Goal: Information Seeking & Learning: Learn about a topic

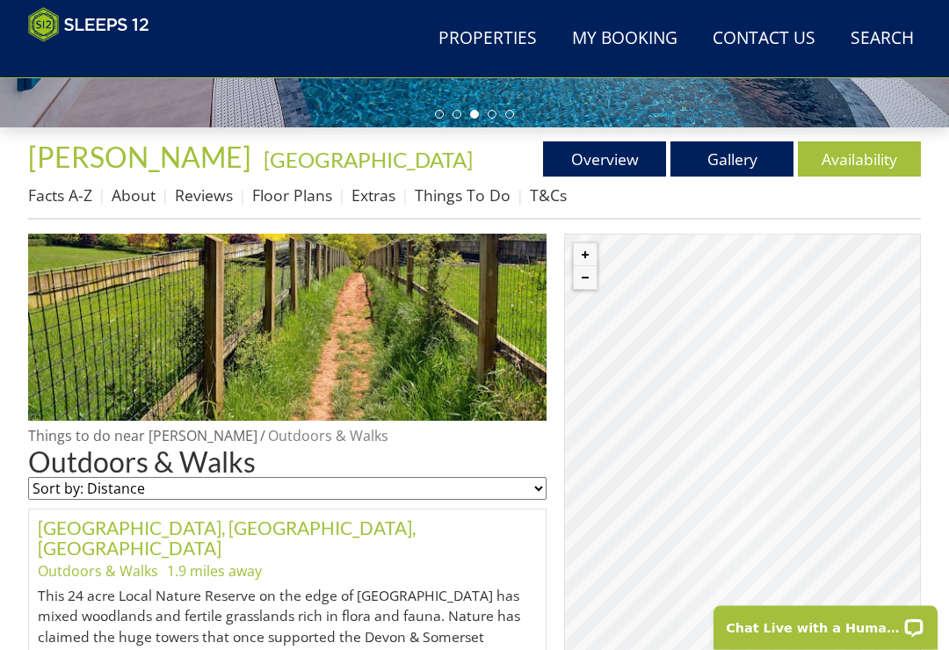
scroll to position [523, 0]
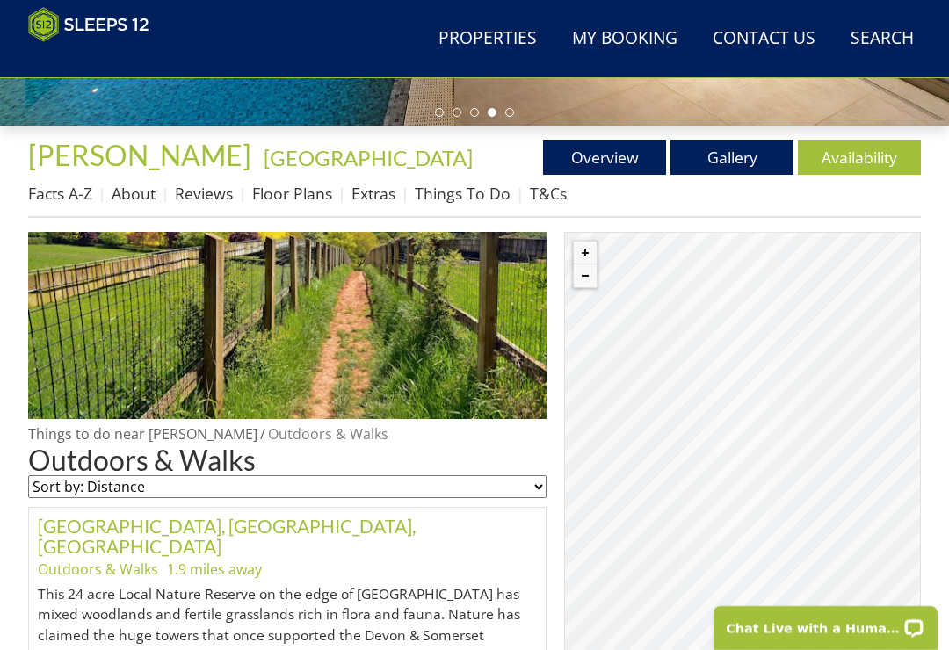
click at [528, 492] on select "Sort by: Distance Sort by: Alphabetical" at bounding box center [287, 486] width 518 height 23
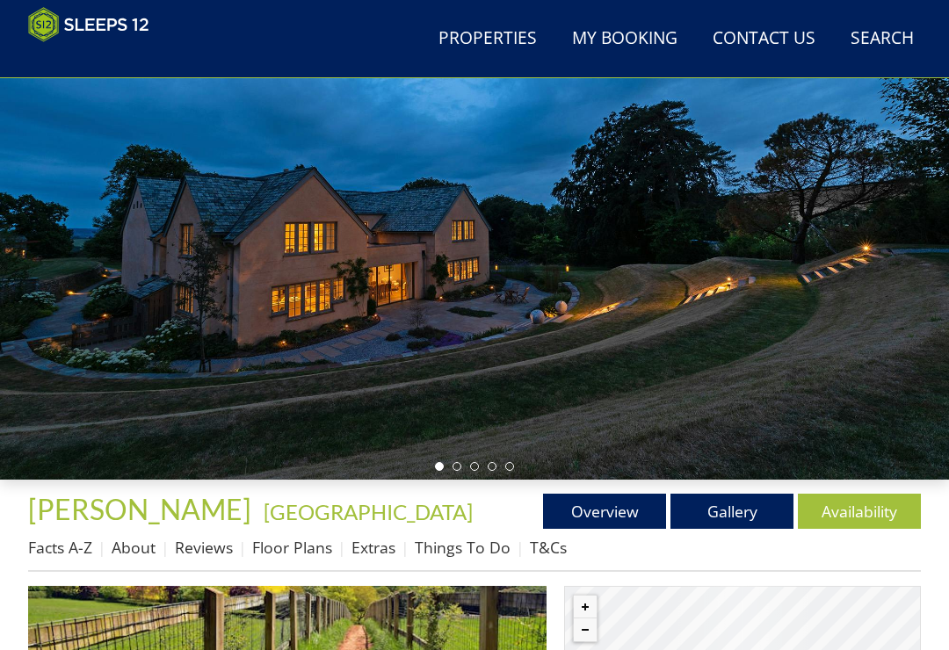
scroll to position [187, 0]
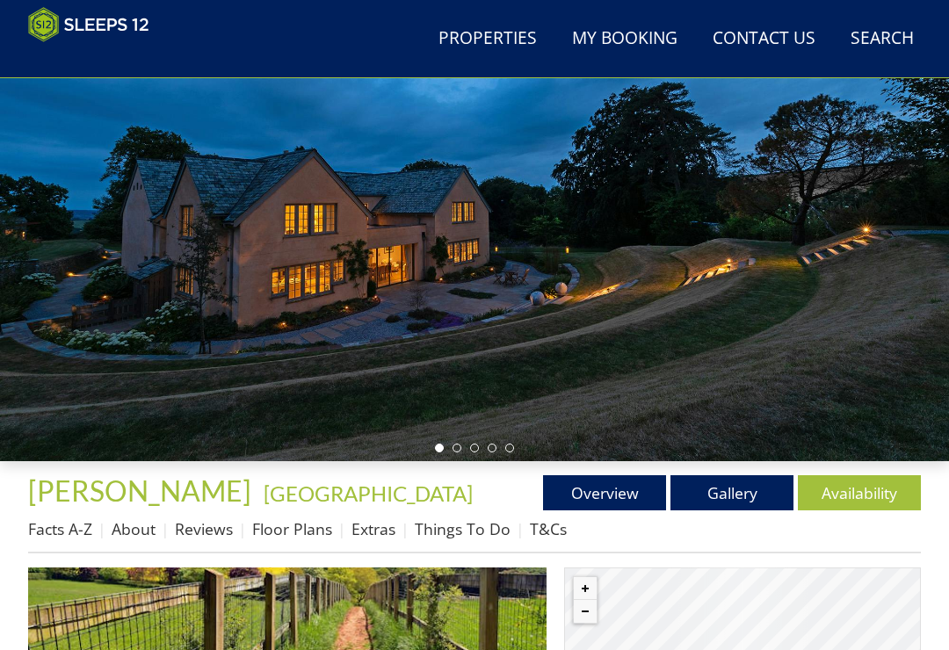
click at [459, 531] on link "Things To Do" at bounding box center [463, 528] width 96 height 21
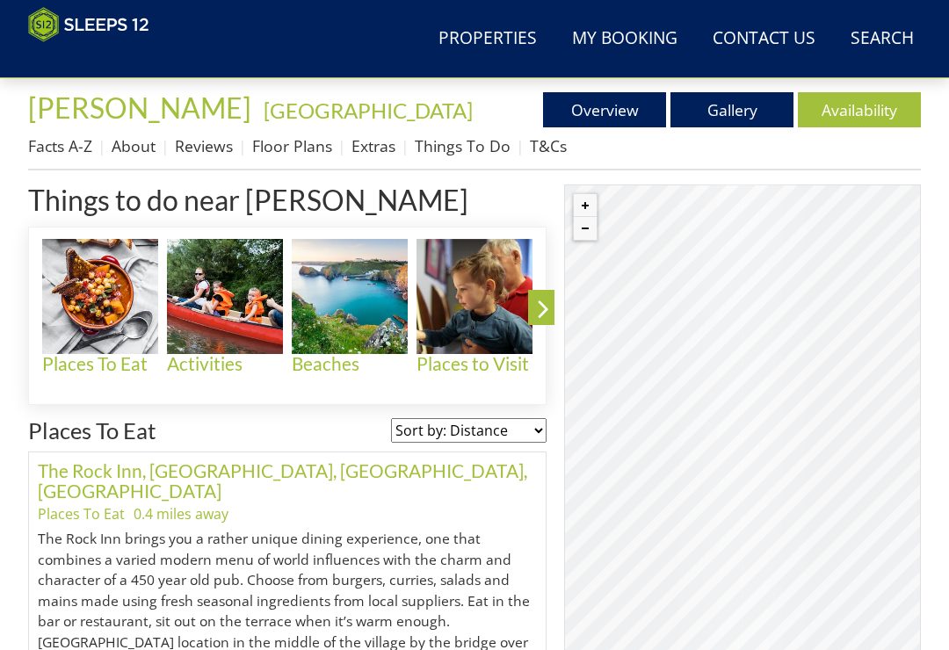
scroll to position [570, 0]
click at [228, 354] on h4 "Activities" at bounding box center [225, 364] width 116 height 20
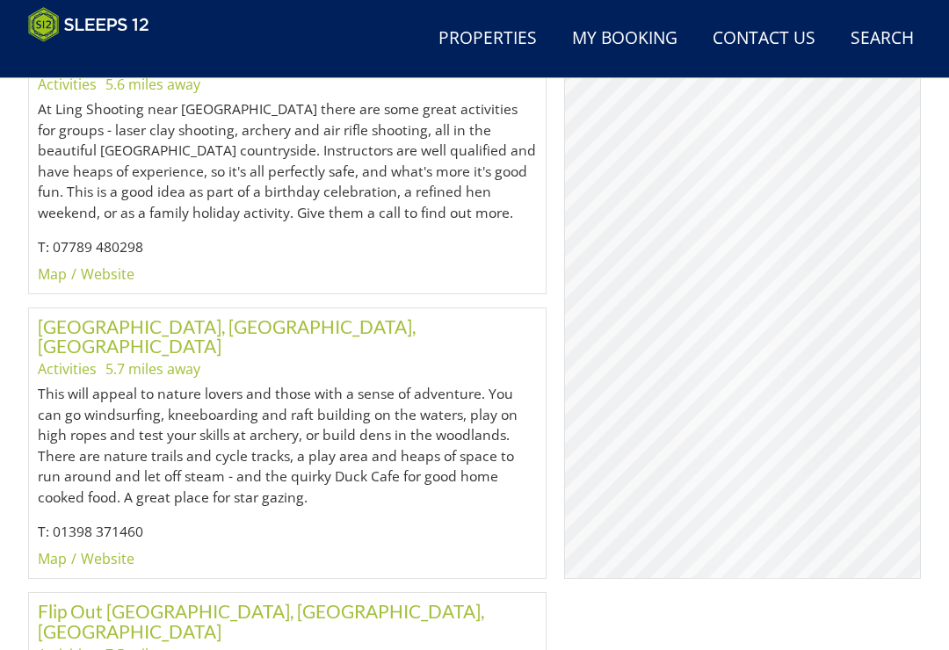
scroll to position [1474, 0]
click at [106, 549] on link "Website" at bounding box center [108, 558] width 54 height 19
click at [109, 550] on link "Website" at bounding box center [108, 559] width 54 height 19
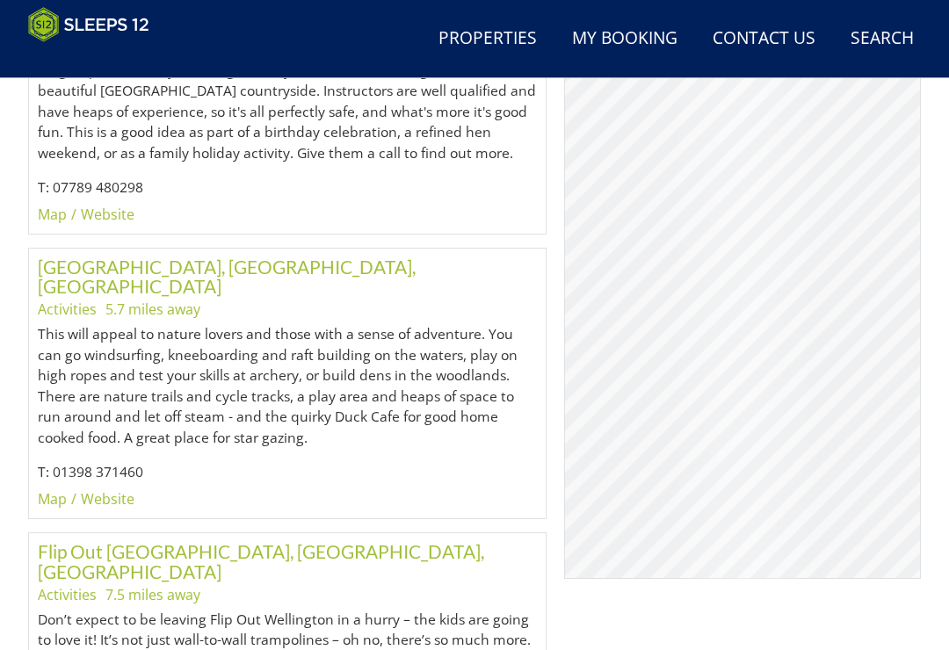
scroll to position [1537, 0]
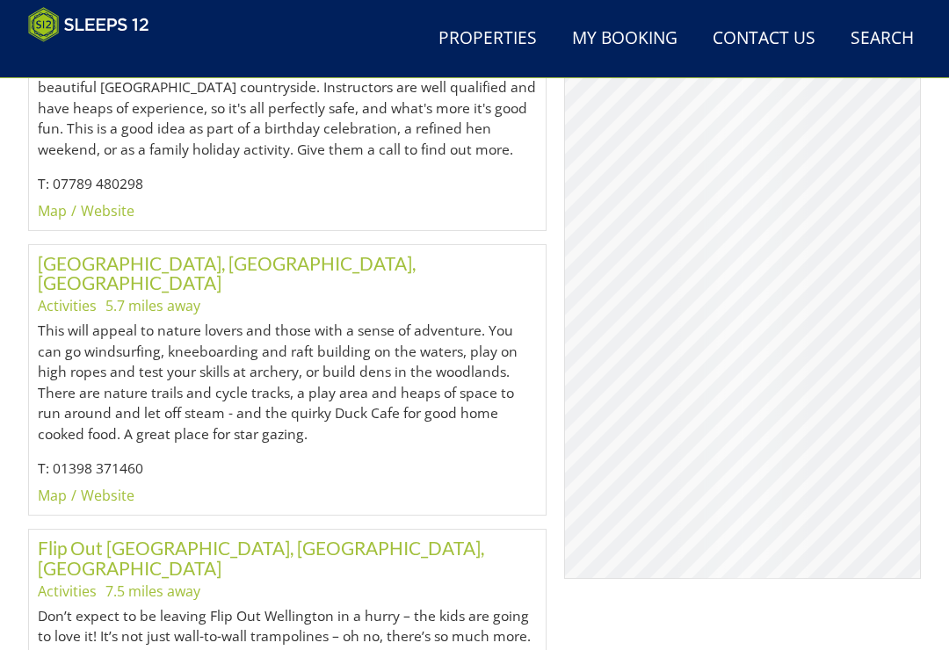
click at [51, 487] on link "Map" at bounding box center [52, 496] width 29 height 19
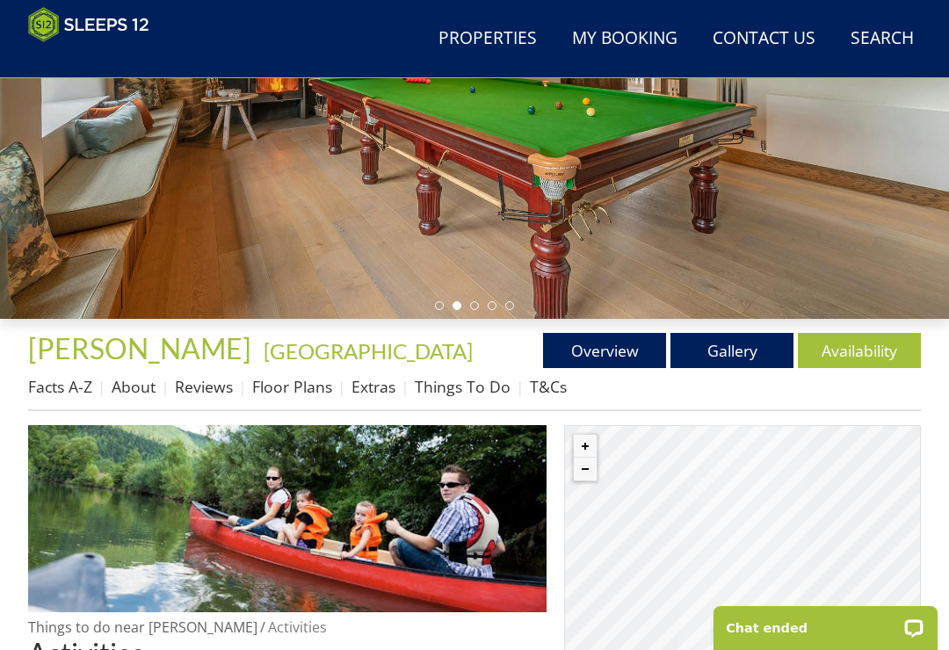
scroll to position [332, 0]
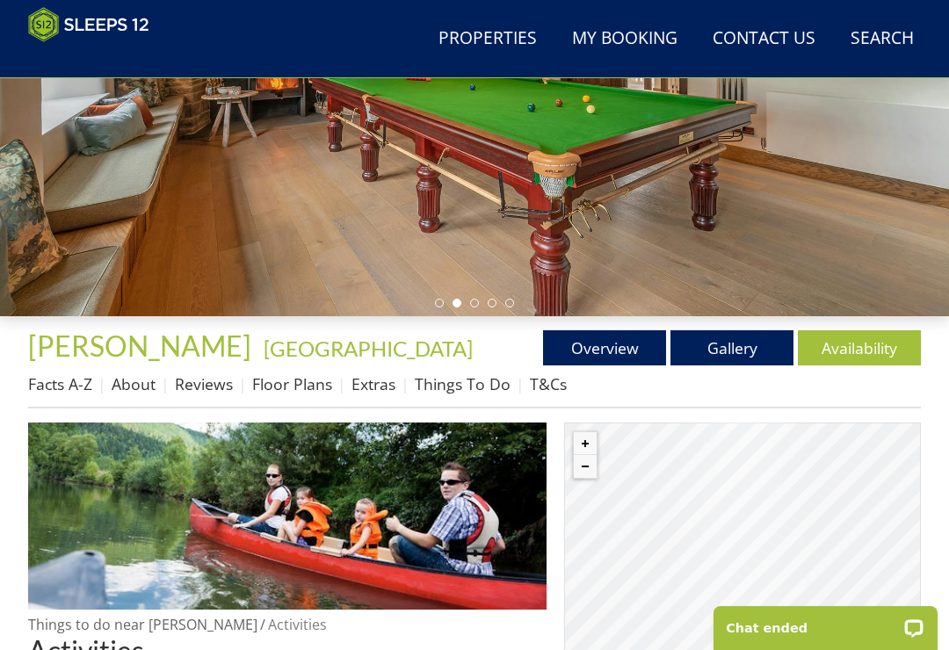
click at [291, 384] on link "Floor Plans" at bounding box center [292, 383] width 80 height 21
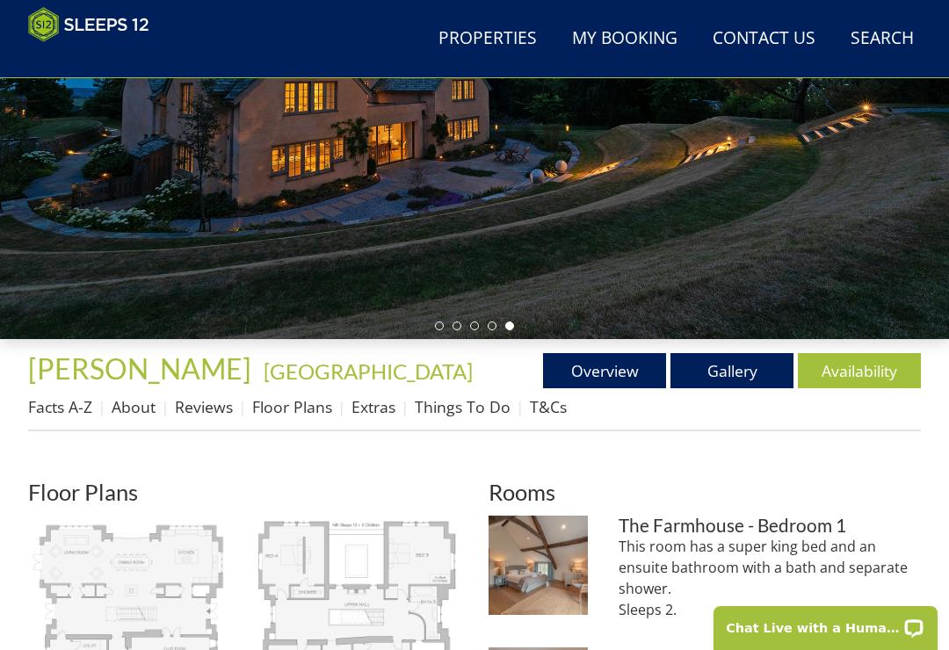
scroll to position [335, 0]
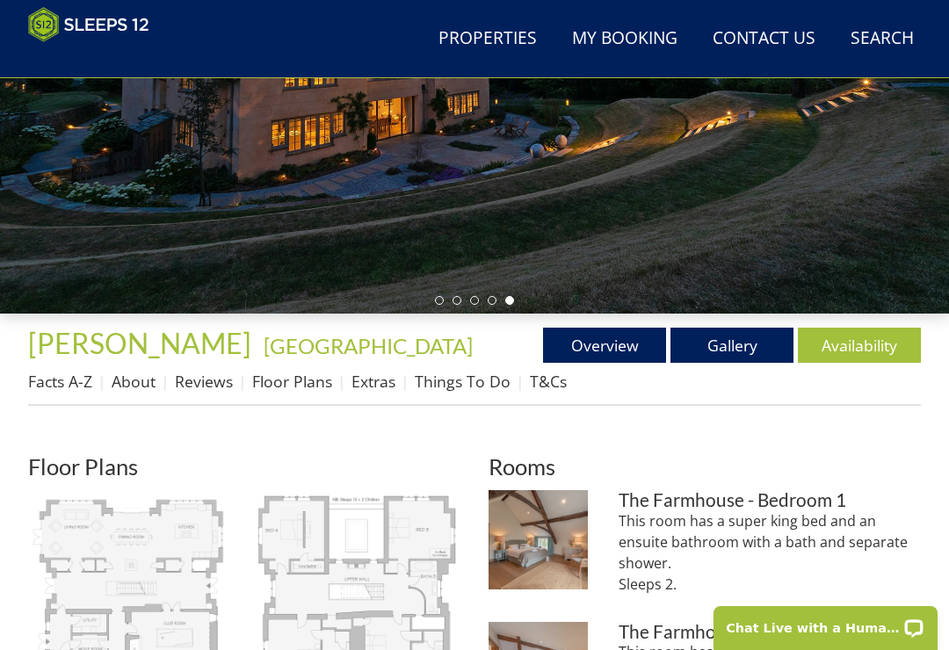
click at [365, 374] on link "Extras" at bounding box center [373, 381] width 44 height 21
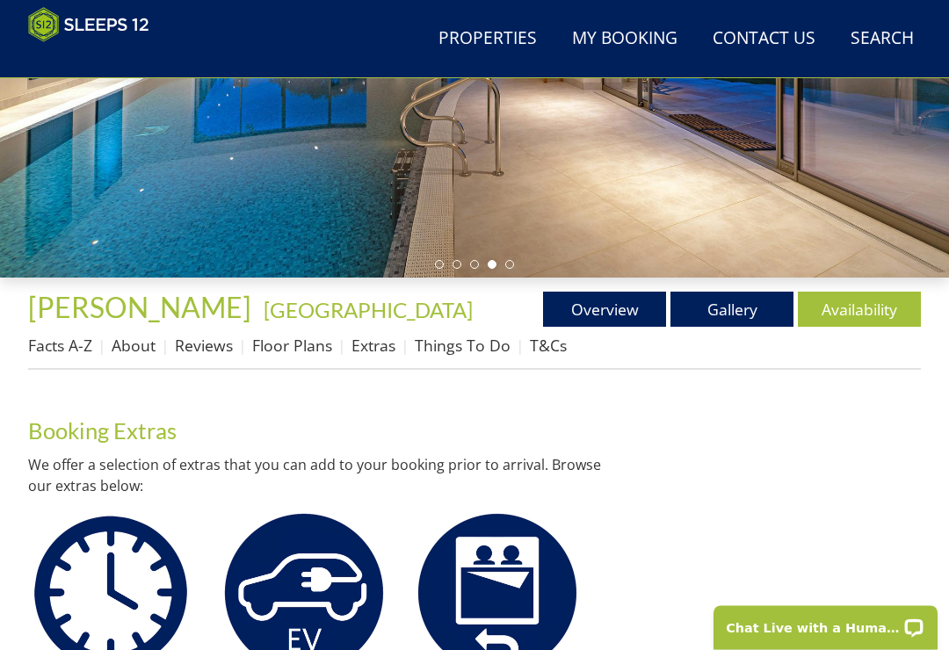
click at [205, 346] on link "Reviews" at bounding box center [204, 346] width 58 height 21
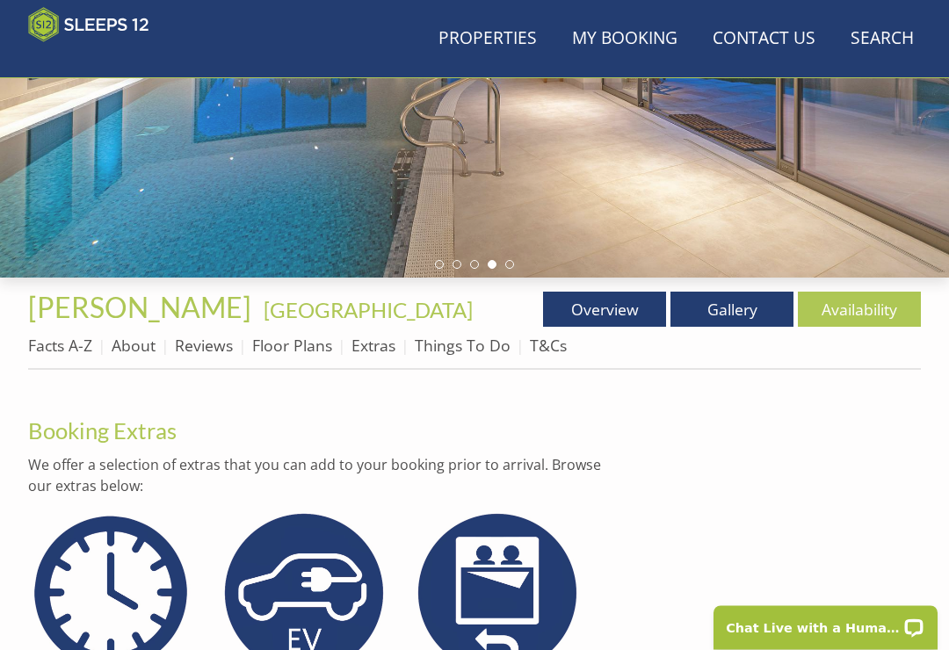
scroll to position [371, 0]
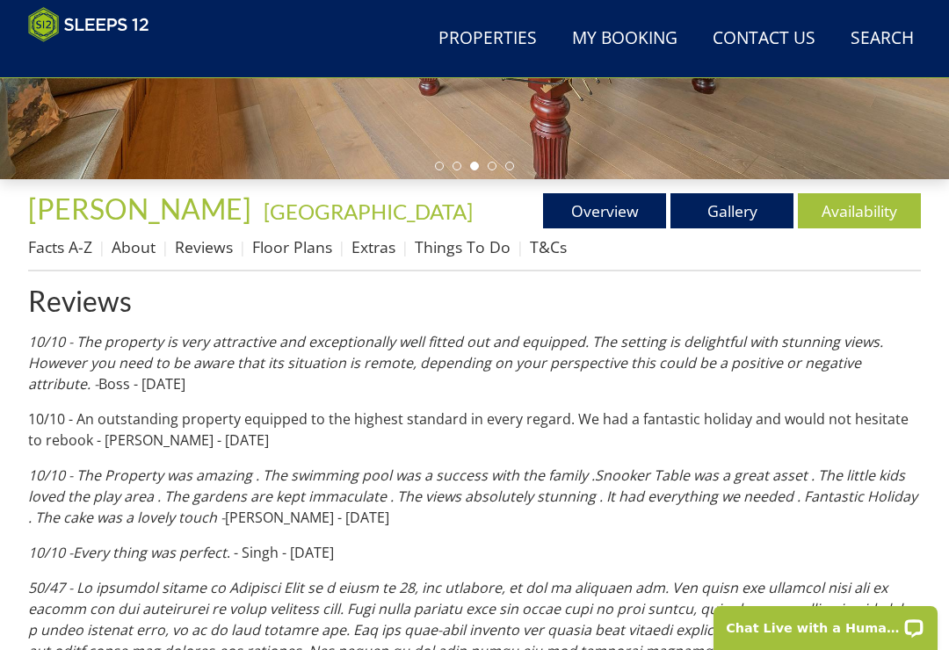
scroll to position [474, 0]
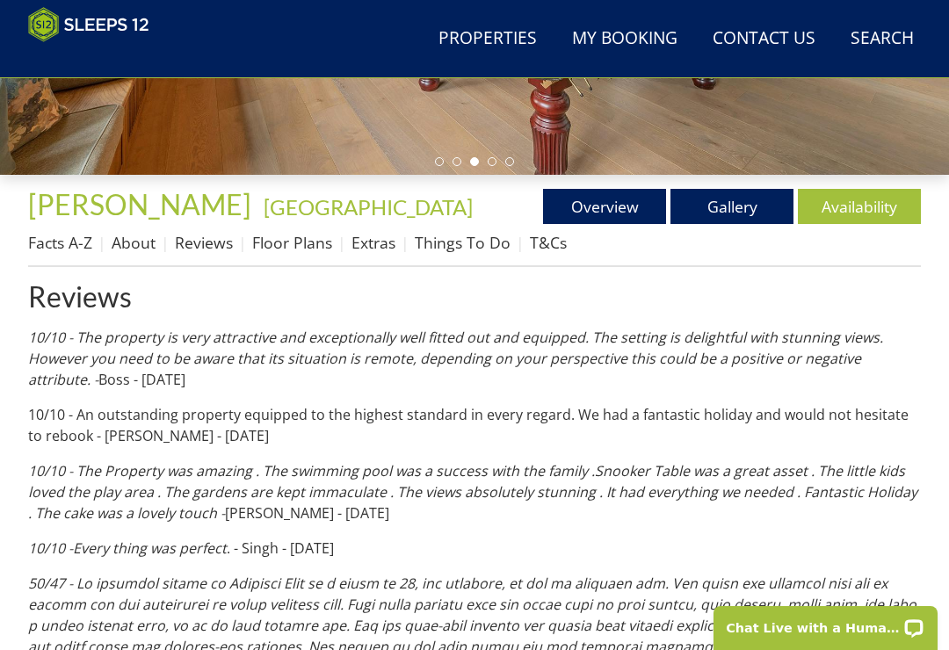
click at [605, 210] on link "Overview" at bounding box center [604, 206] width 123 height 35
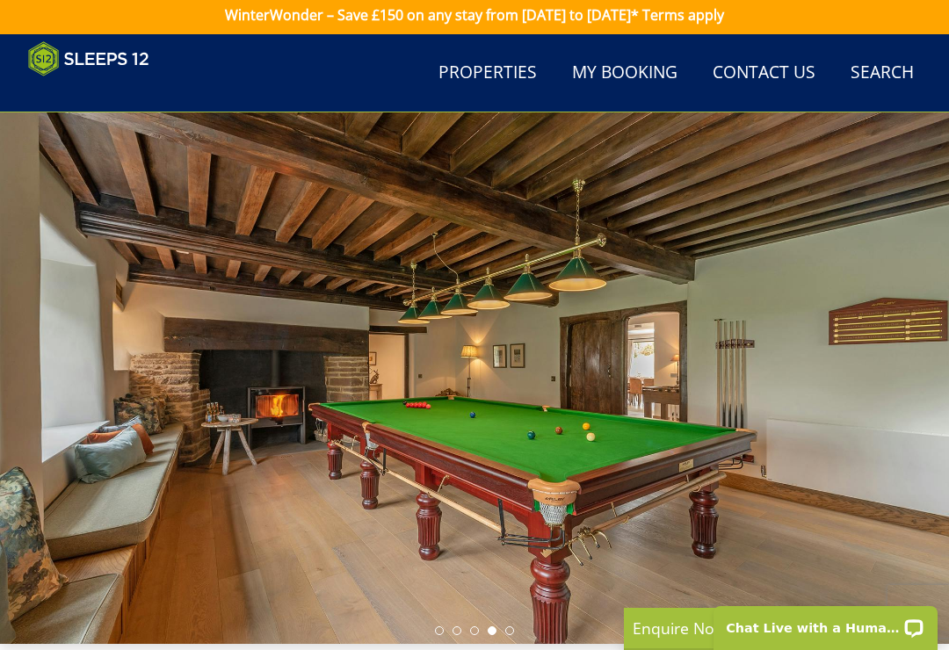
scroll to position [3, 0]
